Goal: Task Accomplishment & Management: Manage account settings

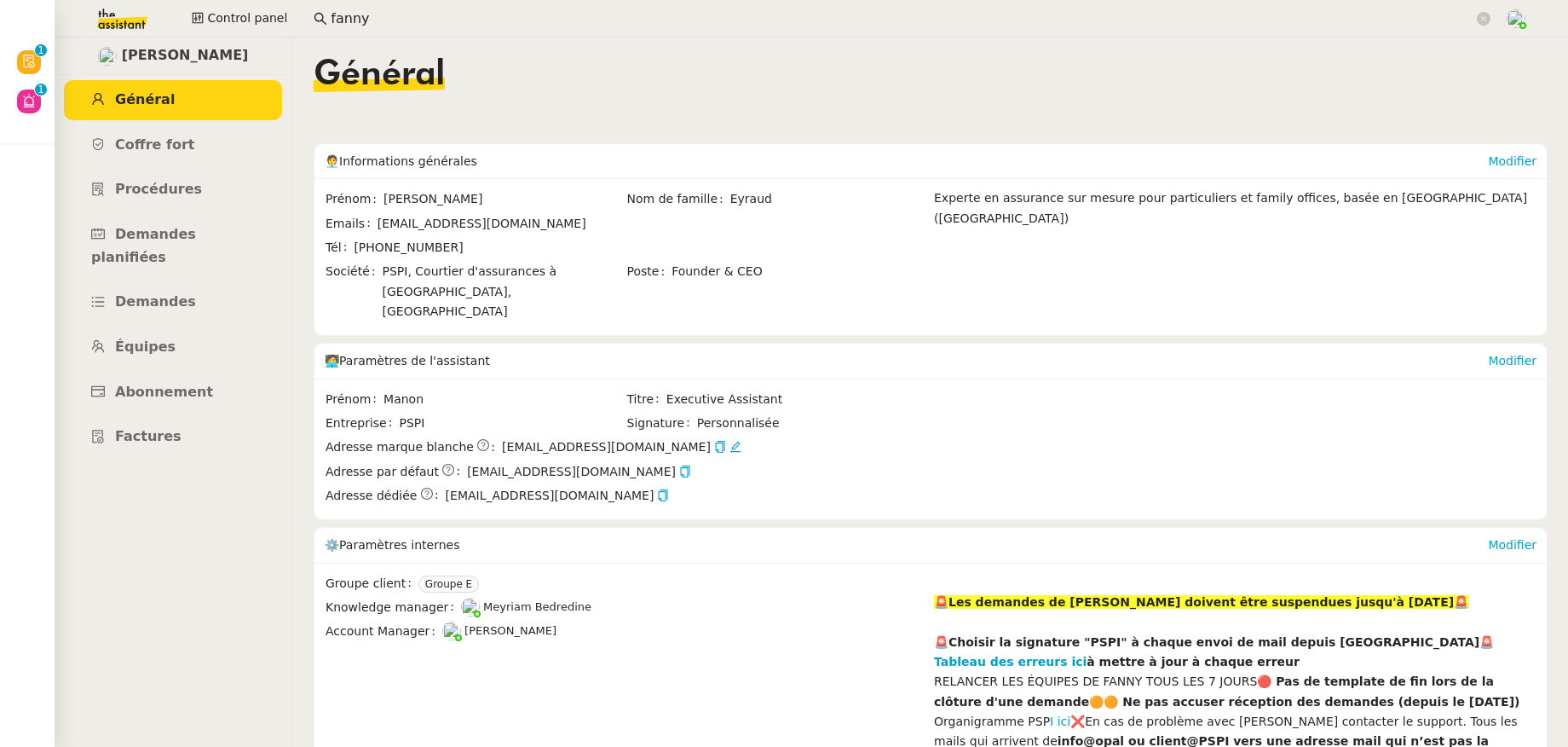
click at [93, 18] on img at bounding box center [109, 19] width 132 height 38
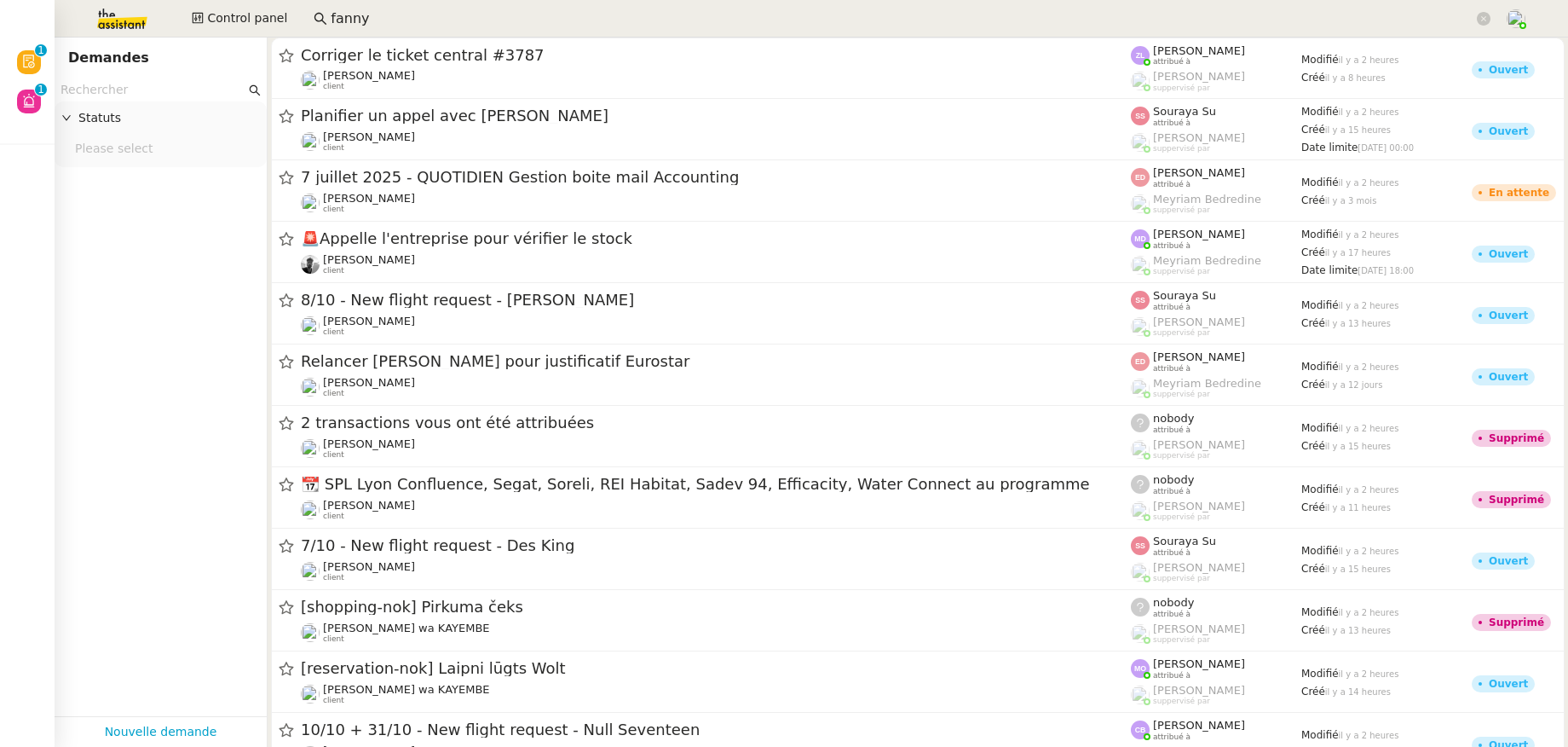
click at [110, 90] on input "text" at bounding box center [153, 90] width 185 height 20
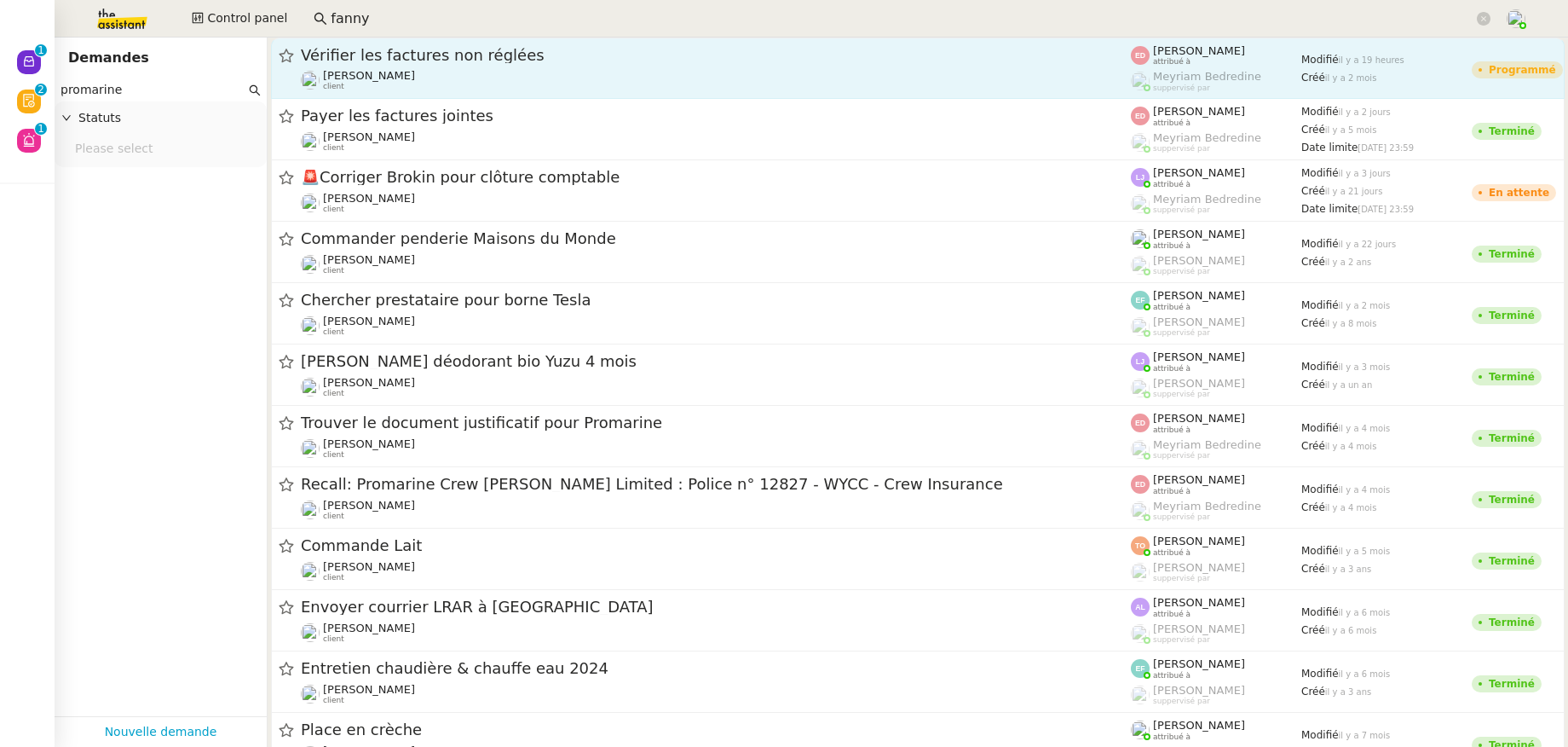
type input "promarine"
click at [335, 59] on span "Vérifier les factures non réglées" at bounding box center [716, 56] width 830 height 15
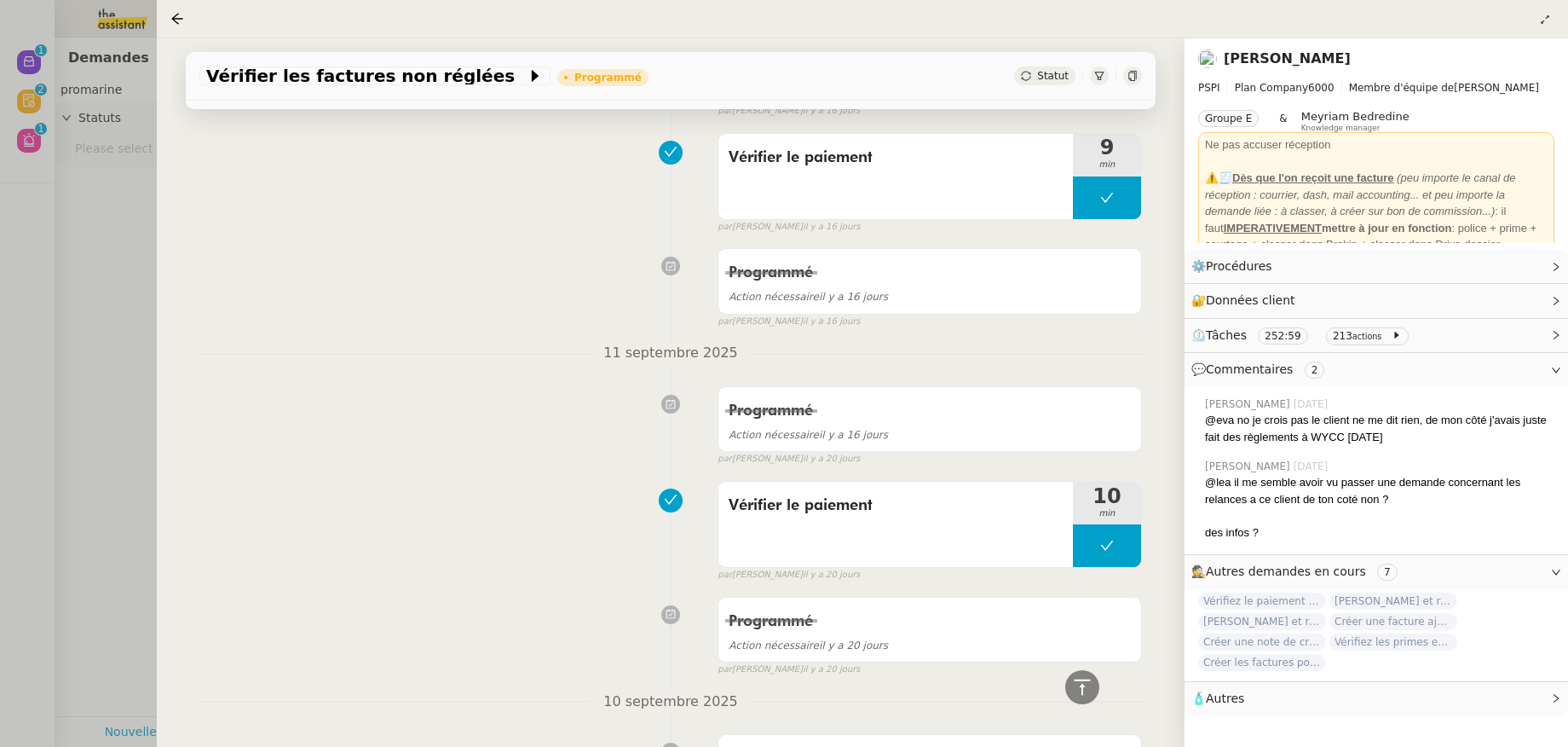
scroll to position [5438, 0]
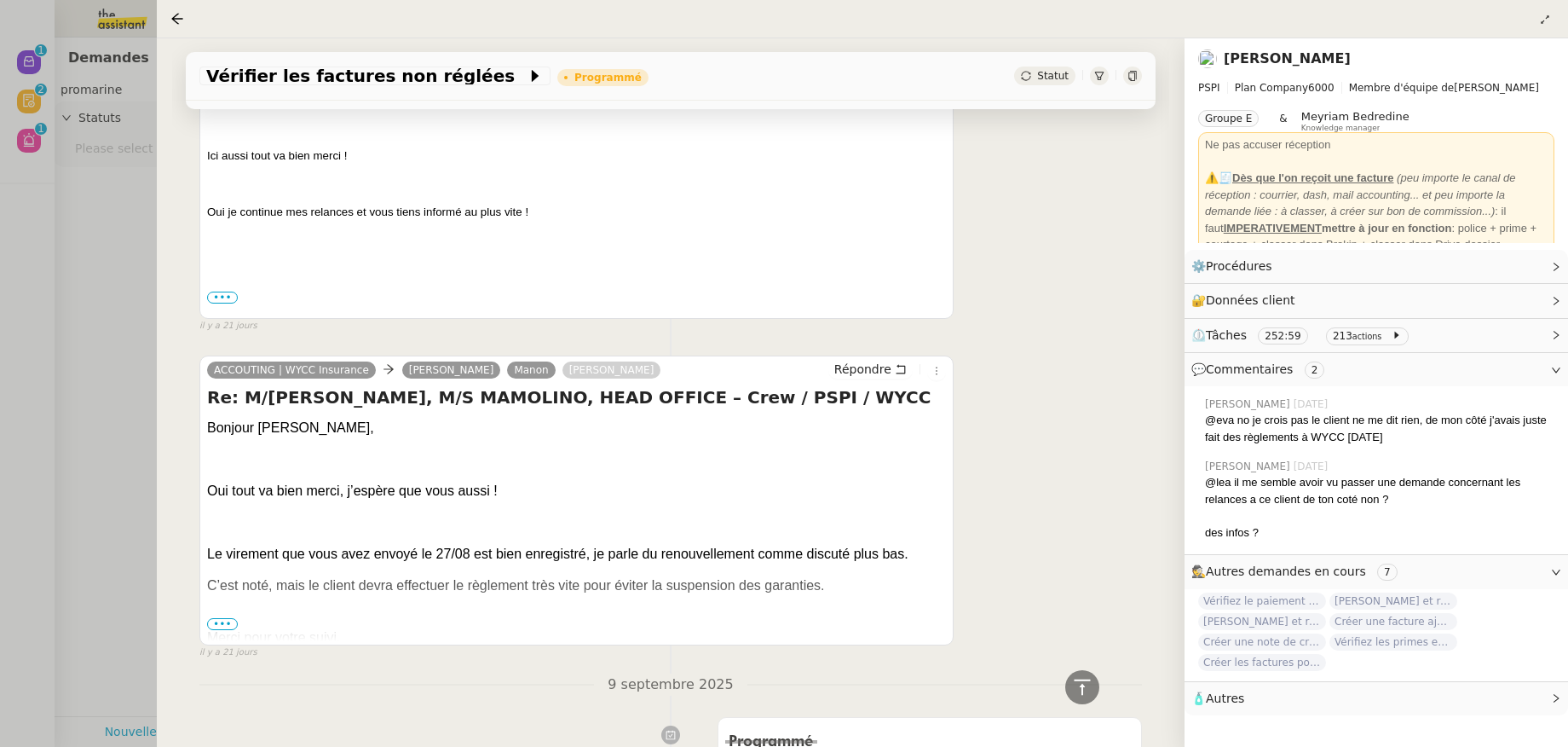
click at [228, 630] on span "•••" at bounding box center [222, 623] width 30 height 12
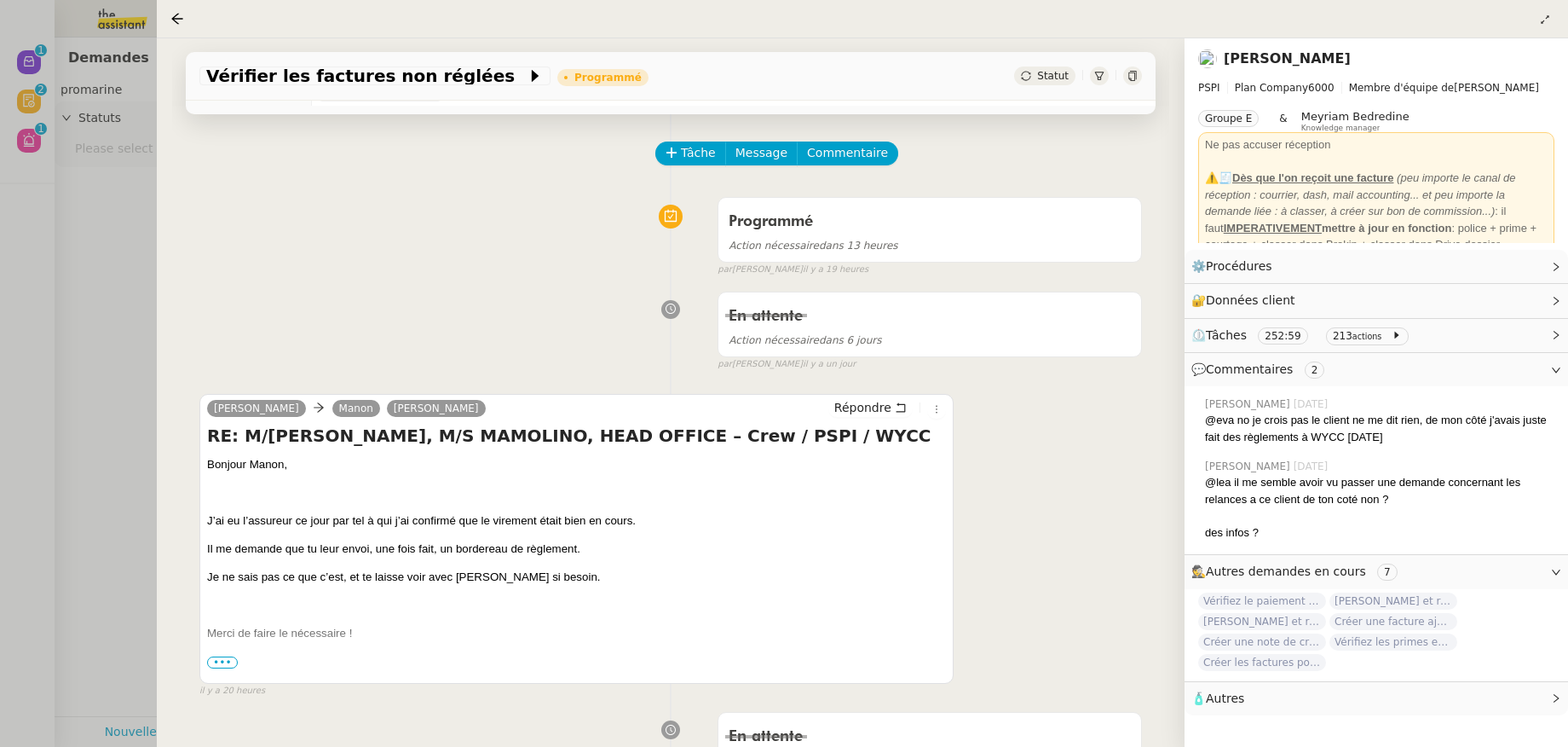
scroll to position [0, 0]
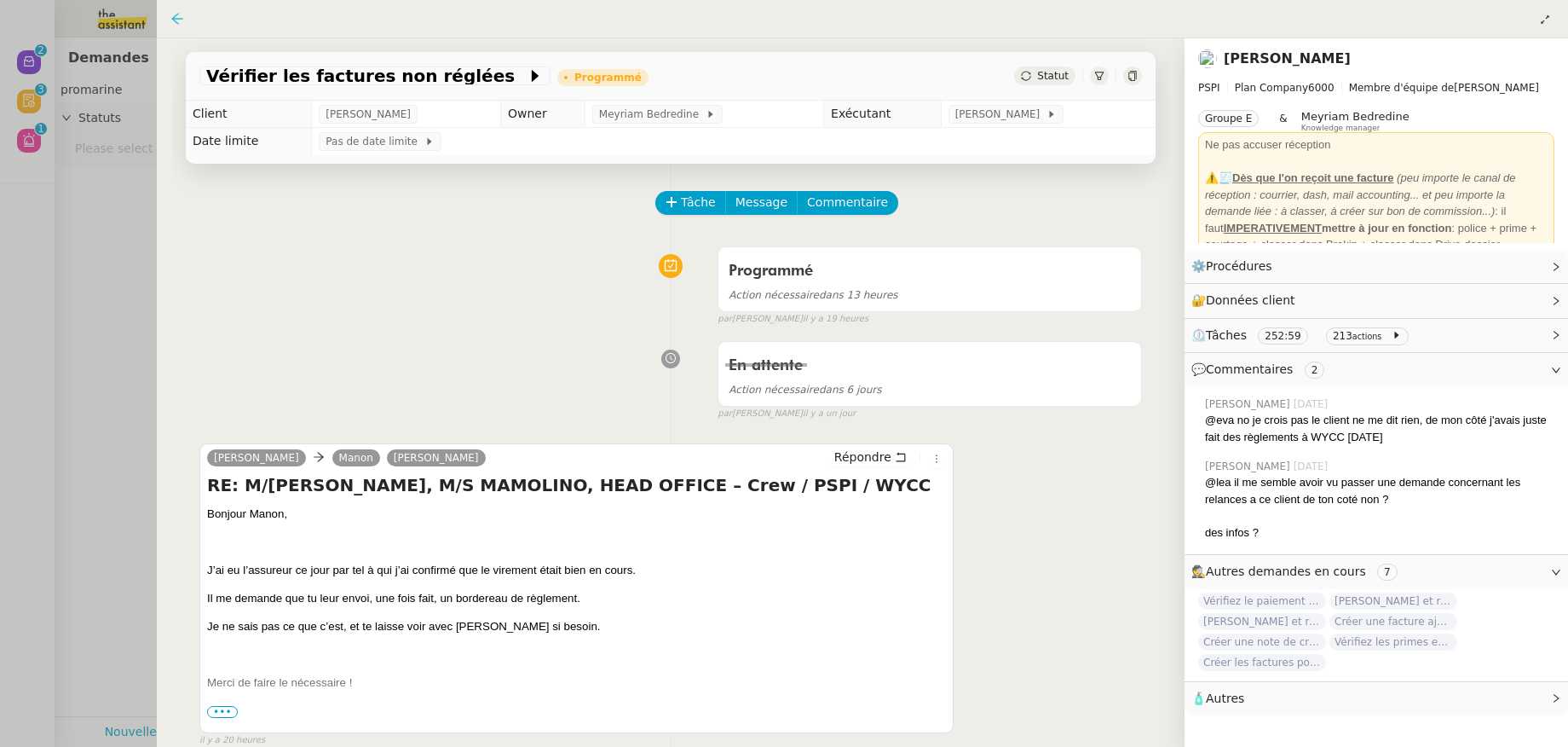
click at [181, 20] on icon at bounding box center [177, 19] width 13 height 13
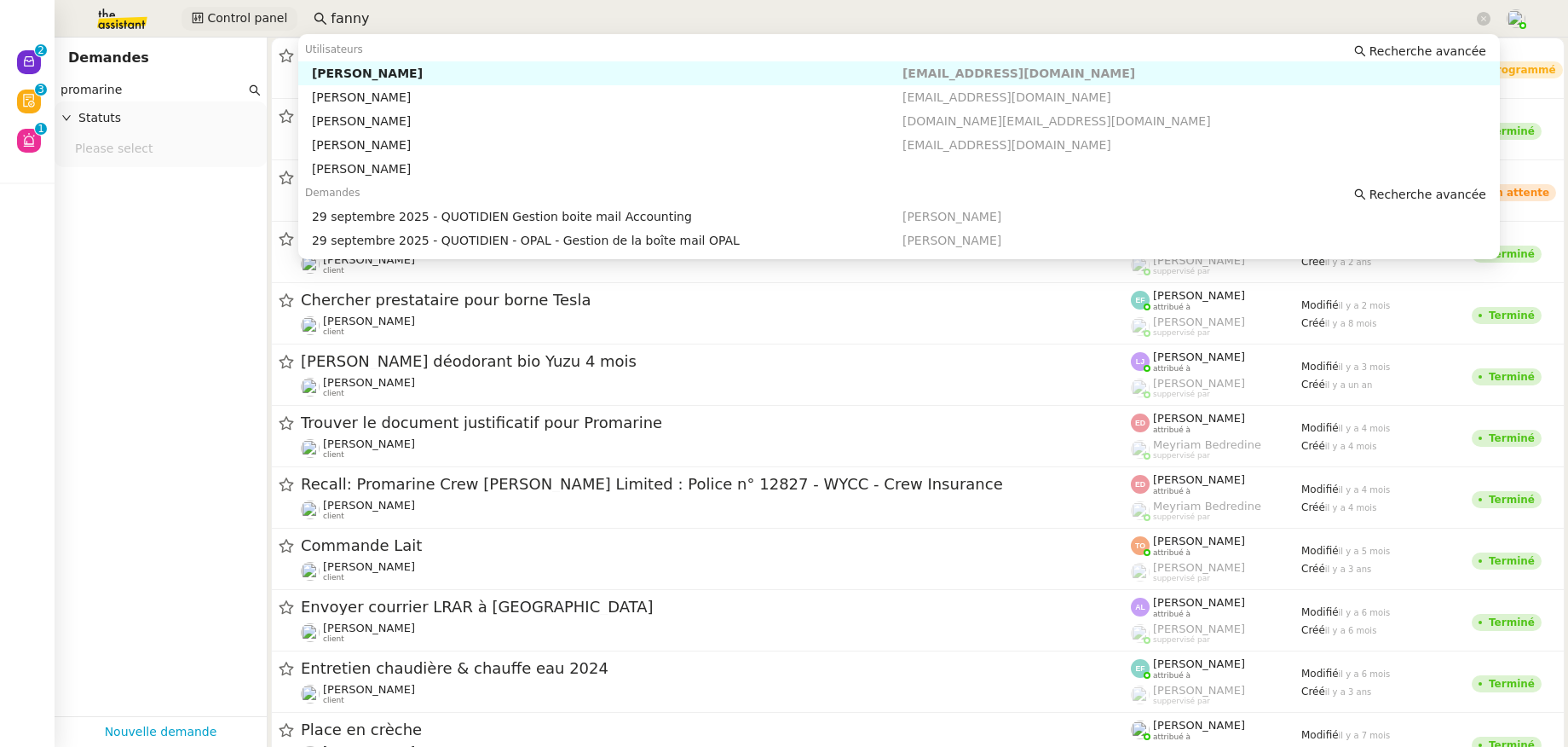
drag, startPoint x: 386, startPoint y: 21, endPoint x: 285, endPoint y: 19, distance: 101.0
click at [285, 19] on div "Control panel fanny" at bounding box center [784, 19] width 1483 height 38
click at [320, 68] on div "Daphné BIIGA NWANAK" at bounding box center [607, 74] width 591 height 15
type input "daphn""
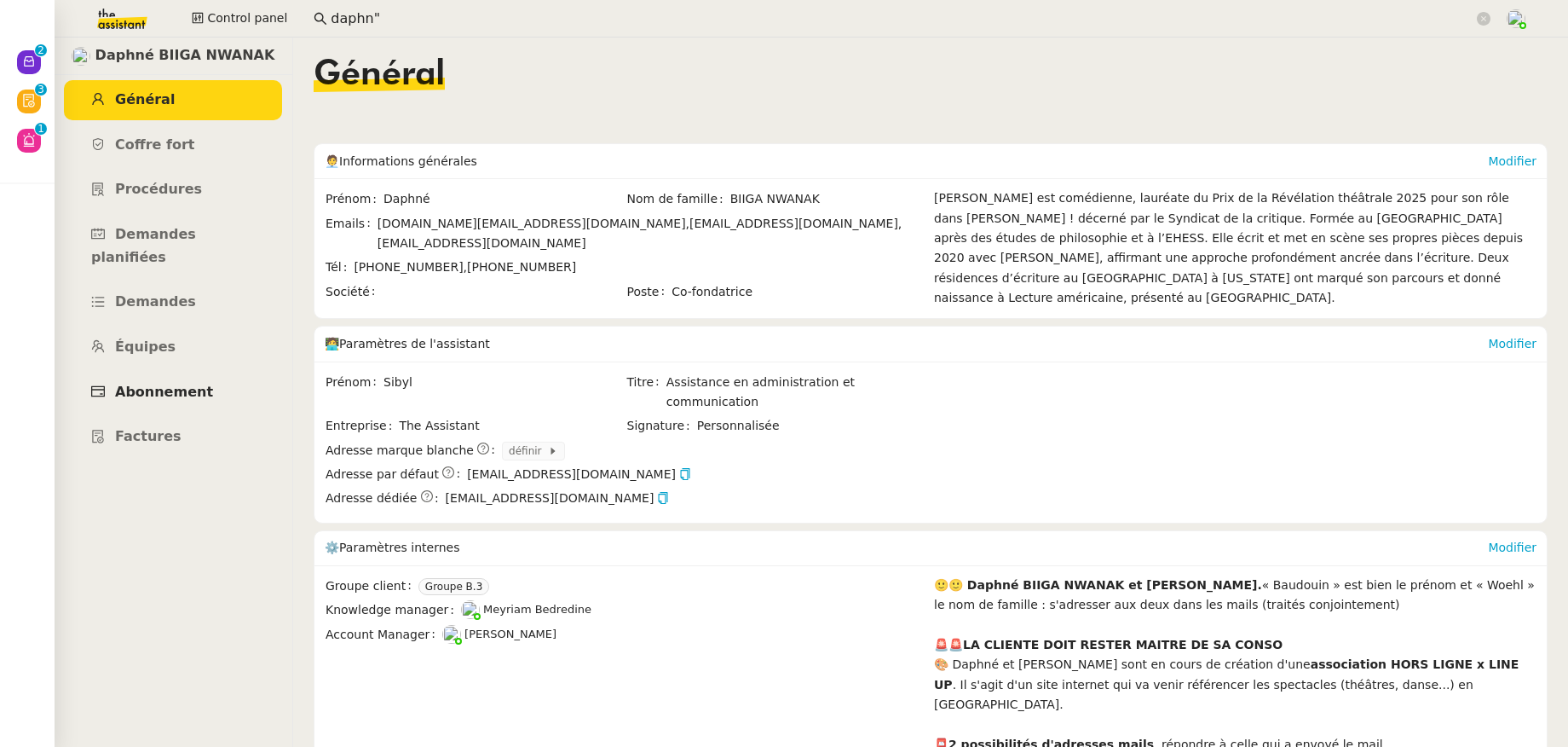
click at [182, 383] on span "Abonnement" at bounding box center [164, 391] width 98 height 16
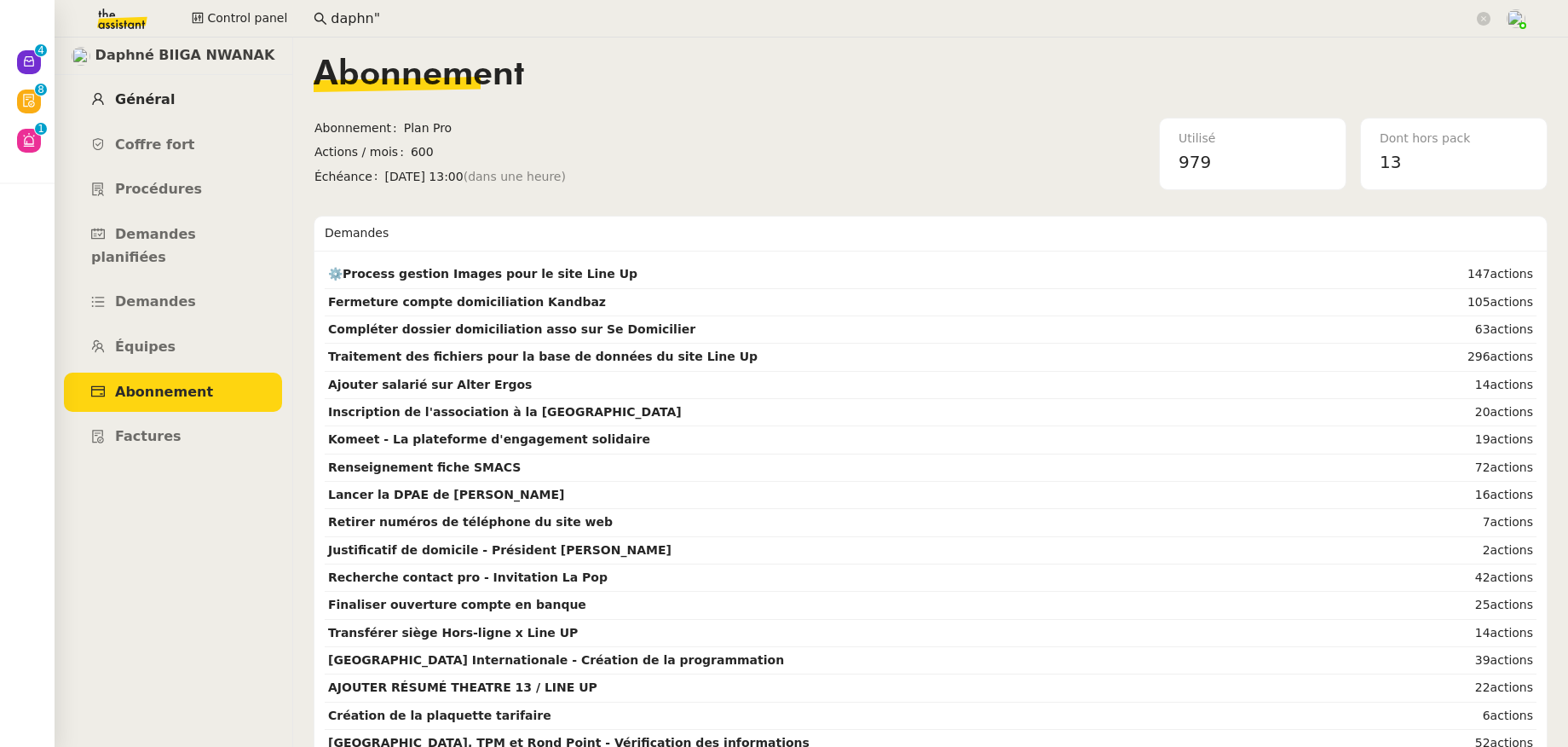
click at [166, 99] on link "Général" at bounding box center [173, 100] width 218 height 40
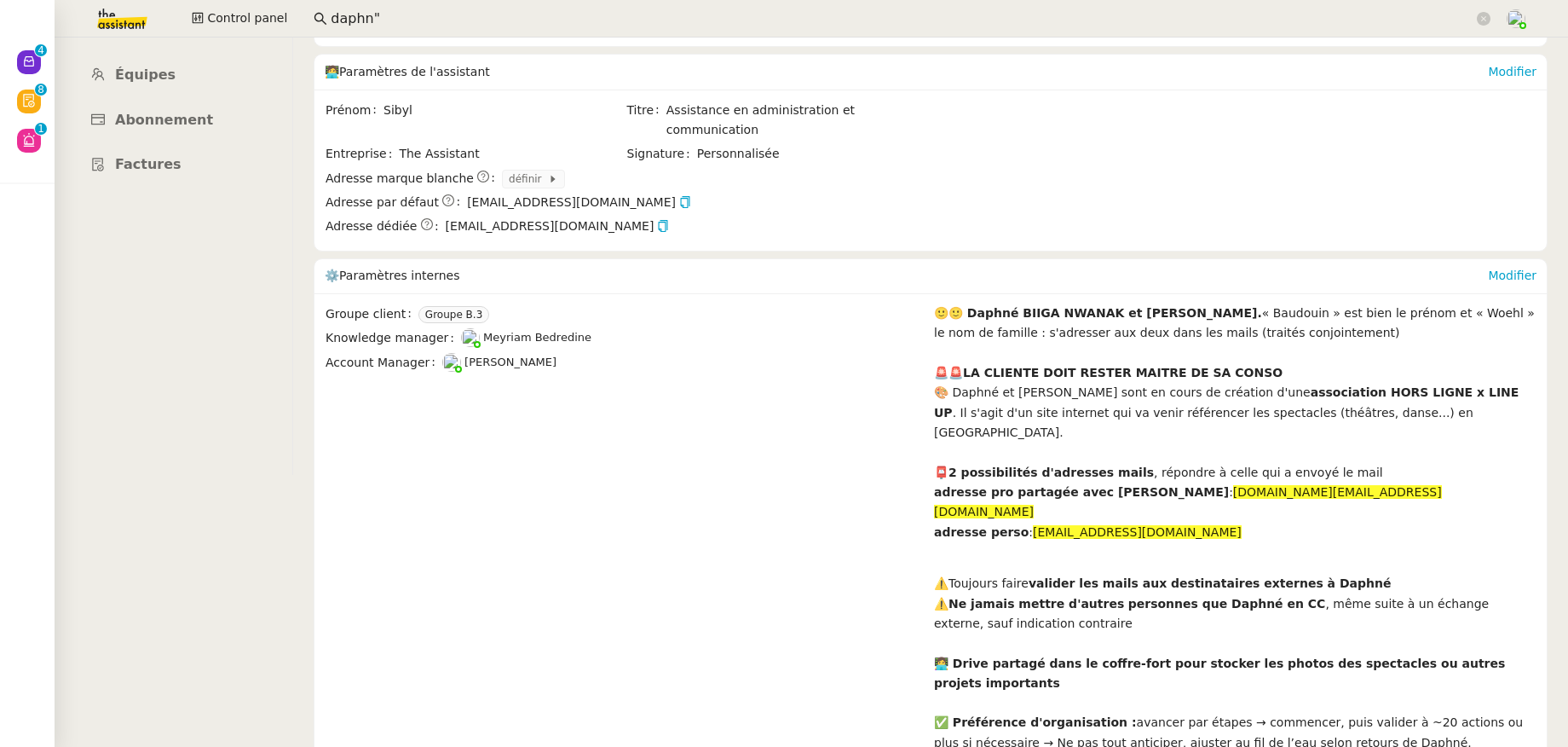
scroll to position [347, 0]
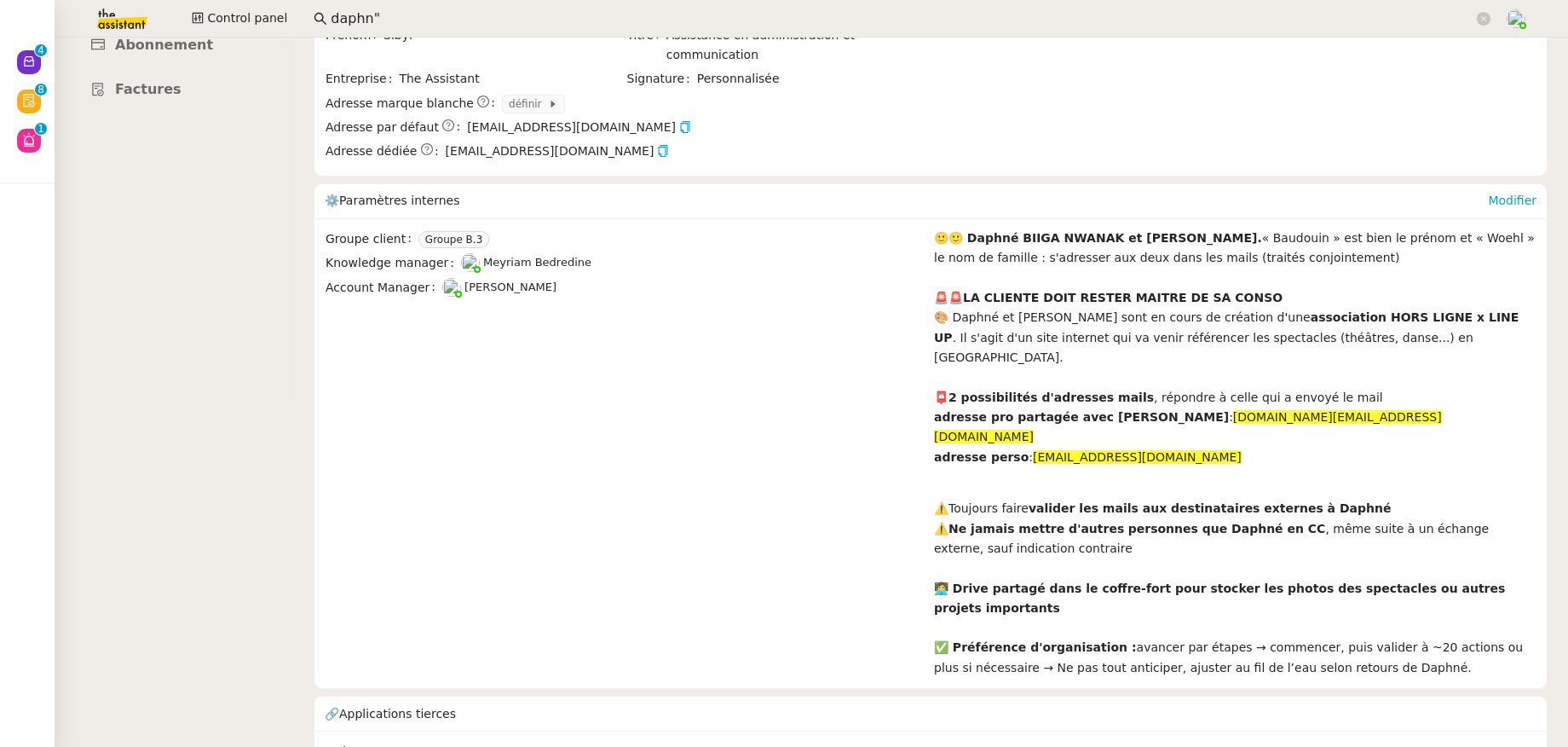
click at [430, 741] on link "cus_QruCPZgyyEV5Ax" at bounding box center [439, 751] width 132 height 20
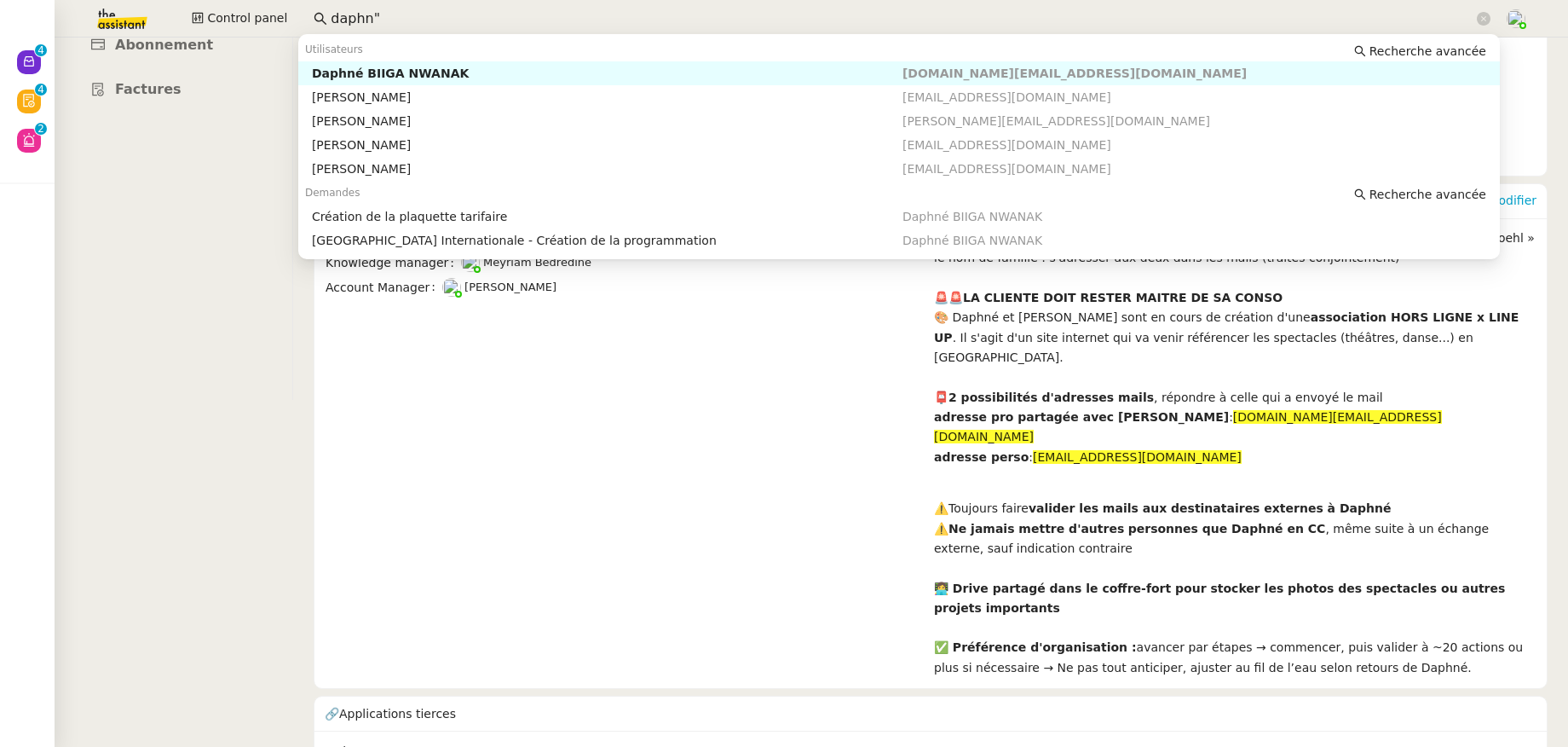
click at [422, 12] on input "daphn"" at bounding box center [902, 19] width 1142 height 23
click at [412, 75] on div "Daphné BIIGA NWANAK" at bounding box center [607, 74] width 591 height 15
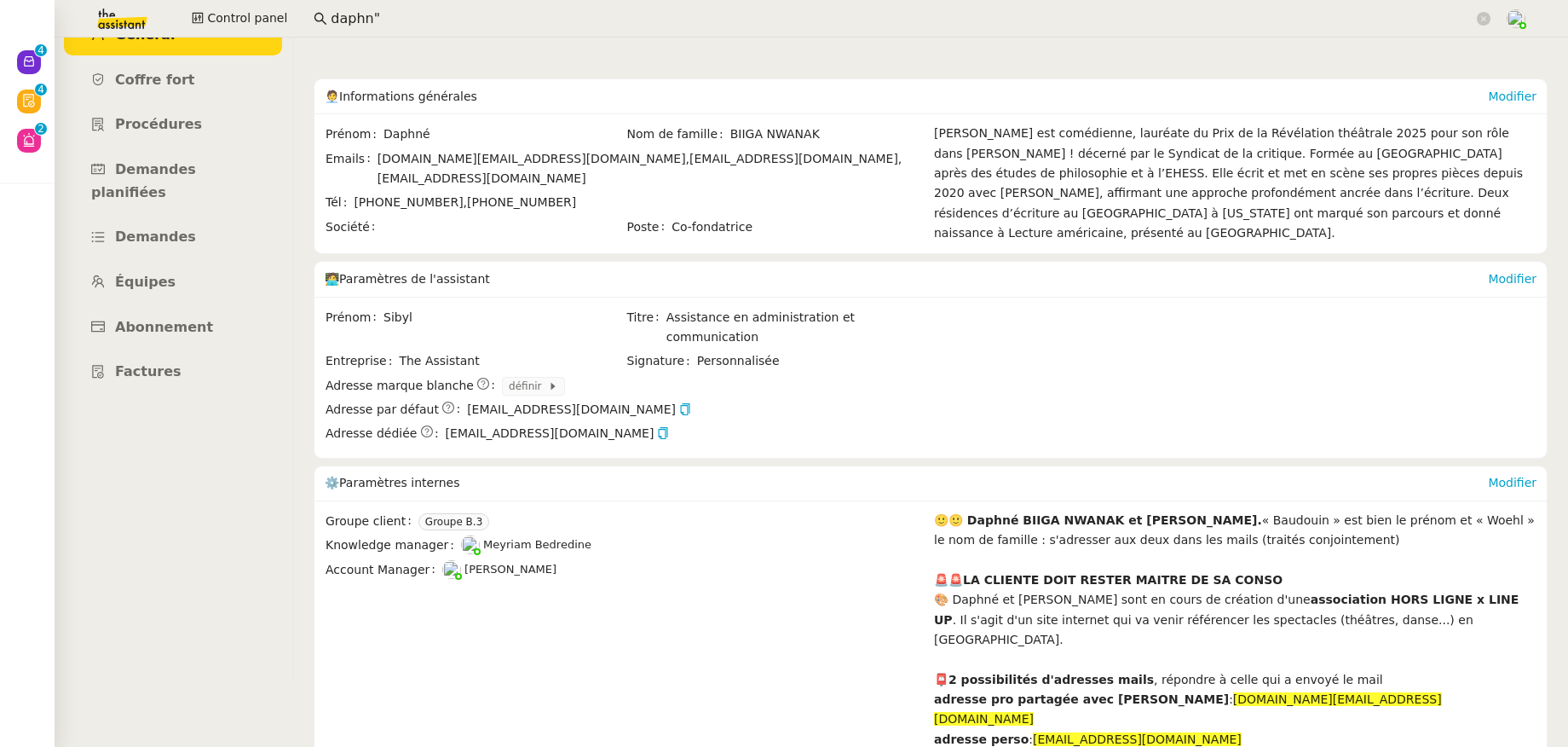
scroll to position [0, 0]
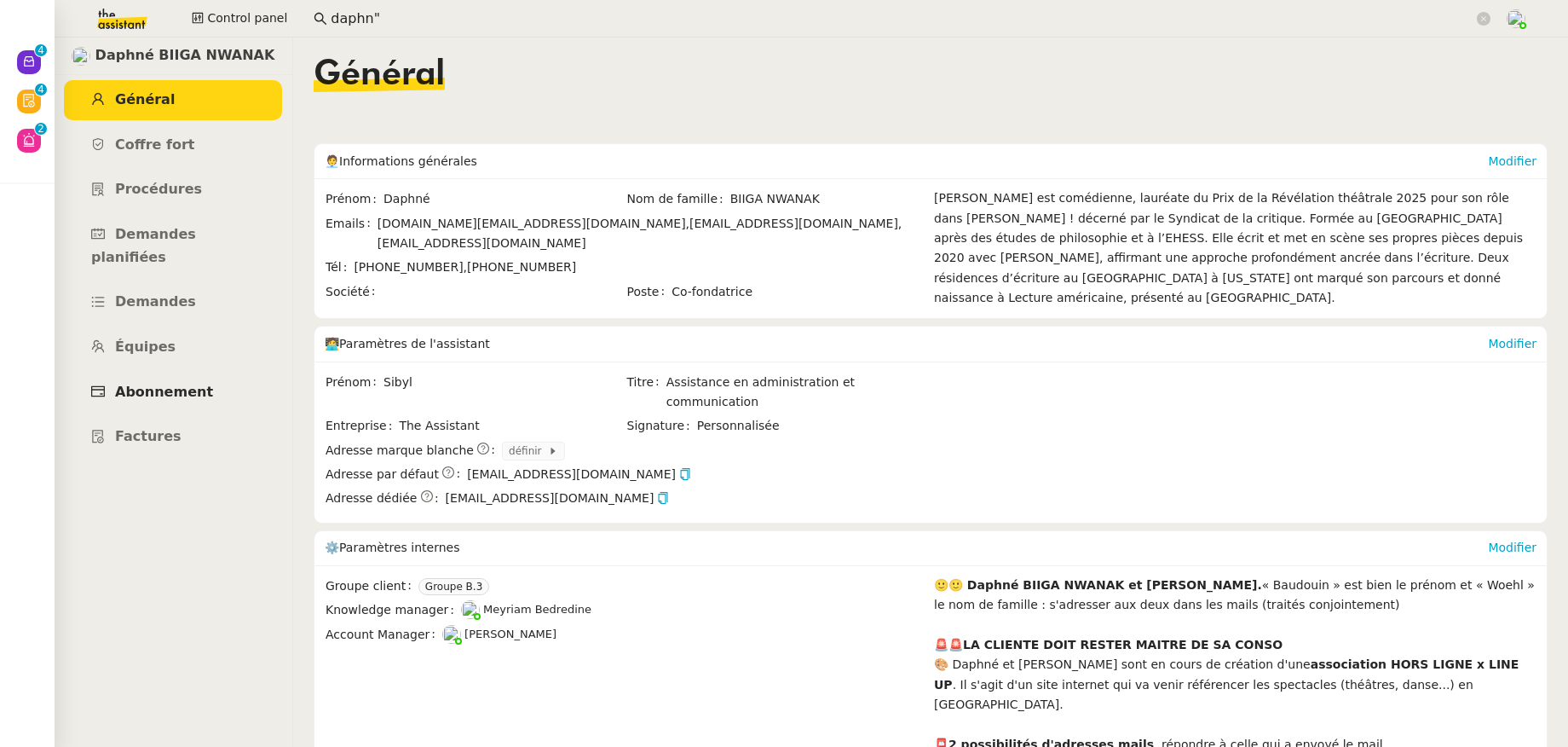
click at [171, 372] on link "Abonnement" at bounding box center [173, 392] width 218 height 40
